Goal: Information Seeking & Learning: Learn about a topic

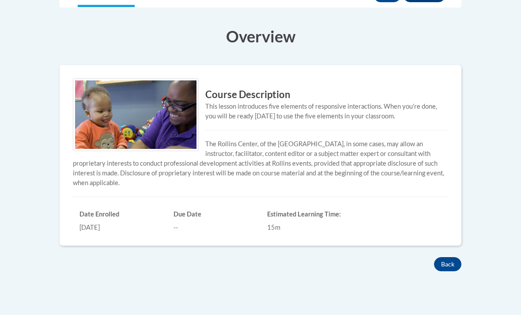
scroll to position [243, 0]
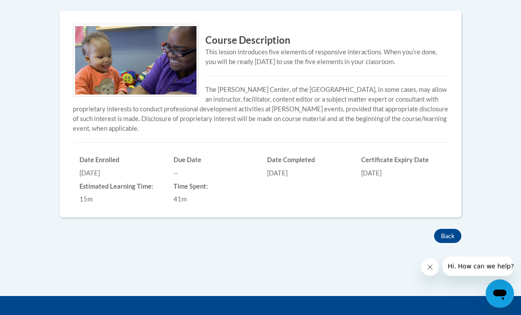
scroll to position [293, 0]
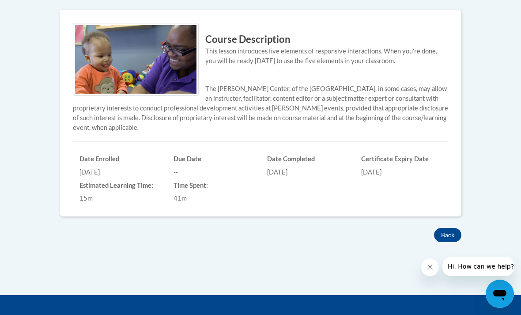
click at [450, 235] on button "Back" at bounding box center [447, 235] width 27 height 14
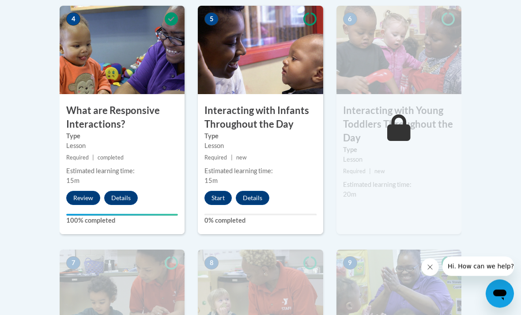
scroll to position [568, 0]
click at [216, 198] on button "Start" at bounding box center [217, 198] width 27 height 14
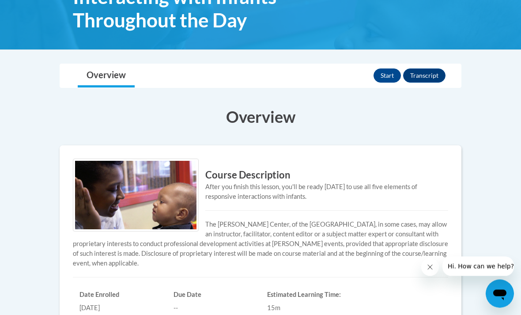
scroll to position [155, 0]
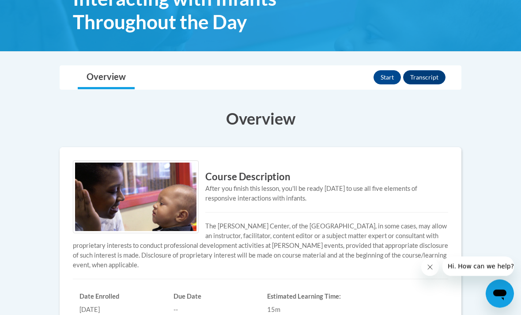
click at [386, 72] on button "Start" at bounding box center [387, 78] width 27 height 14
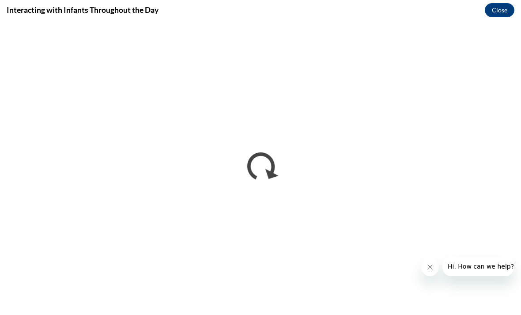
scroll to position [0, 0]
